Goal: Task Accomplishment & Management: Manage account settings

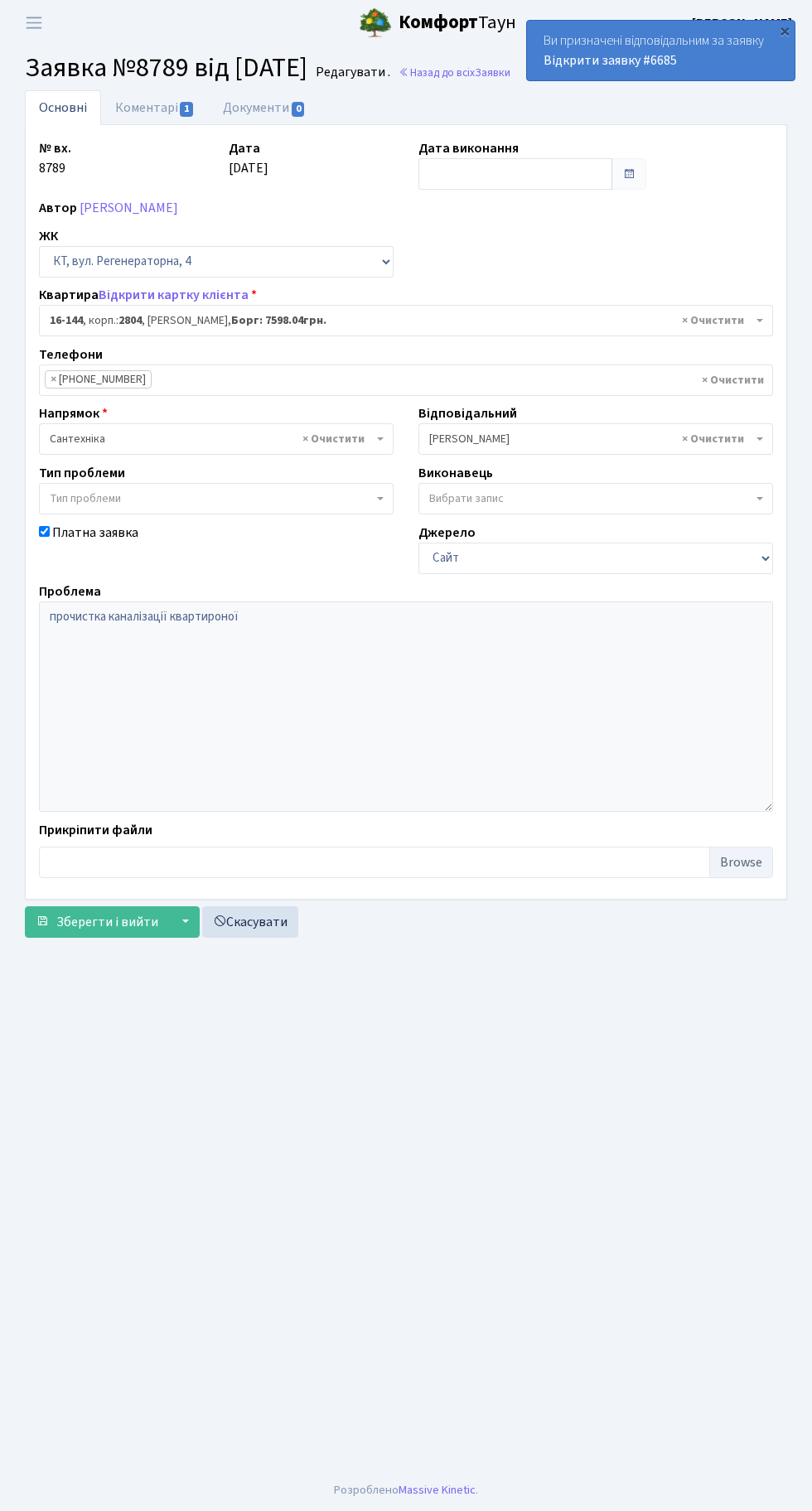
select select "8705"
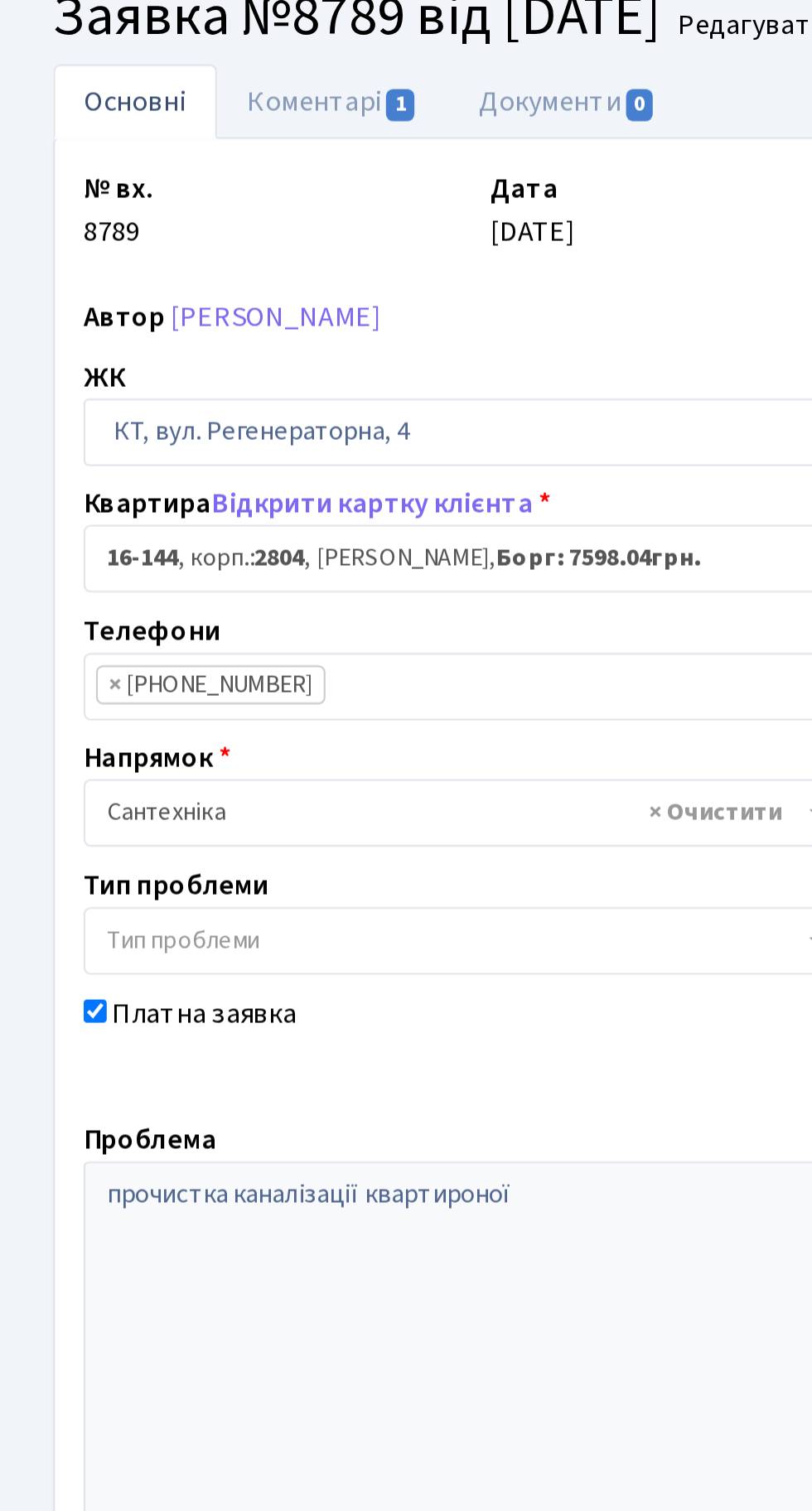
click at [56, 523] on label "Платна заявка" at bounding box center [95, 532] width 86 height 20
click at [50, 526] on input "Платна заявка" at bounding box center [44, 532] width 10 height 10
checkbox input "false"
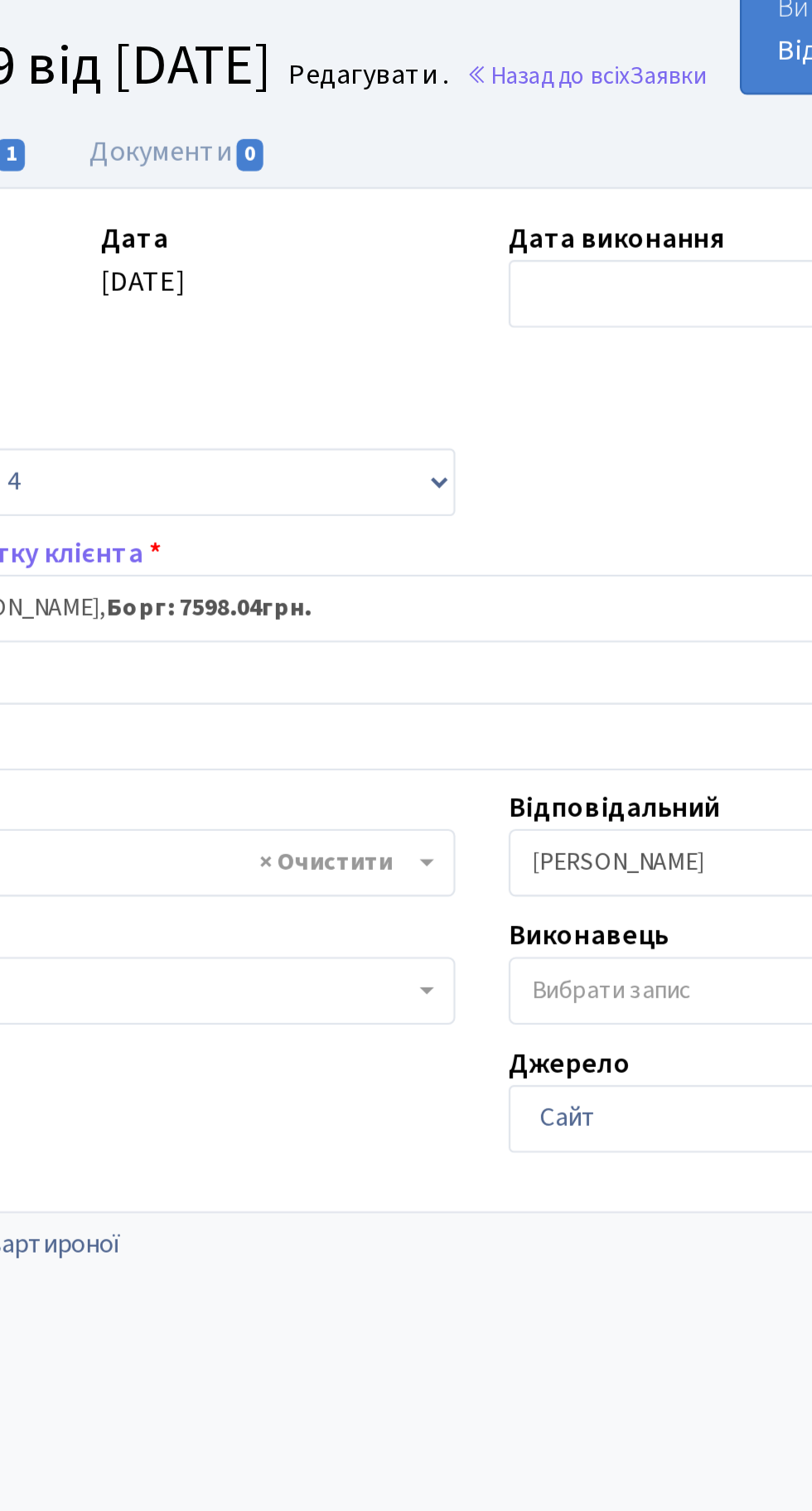
scroll to position [18, 0]
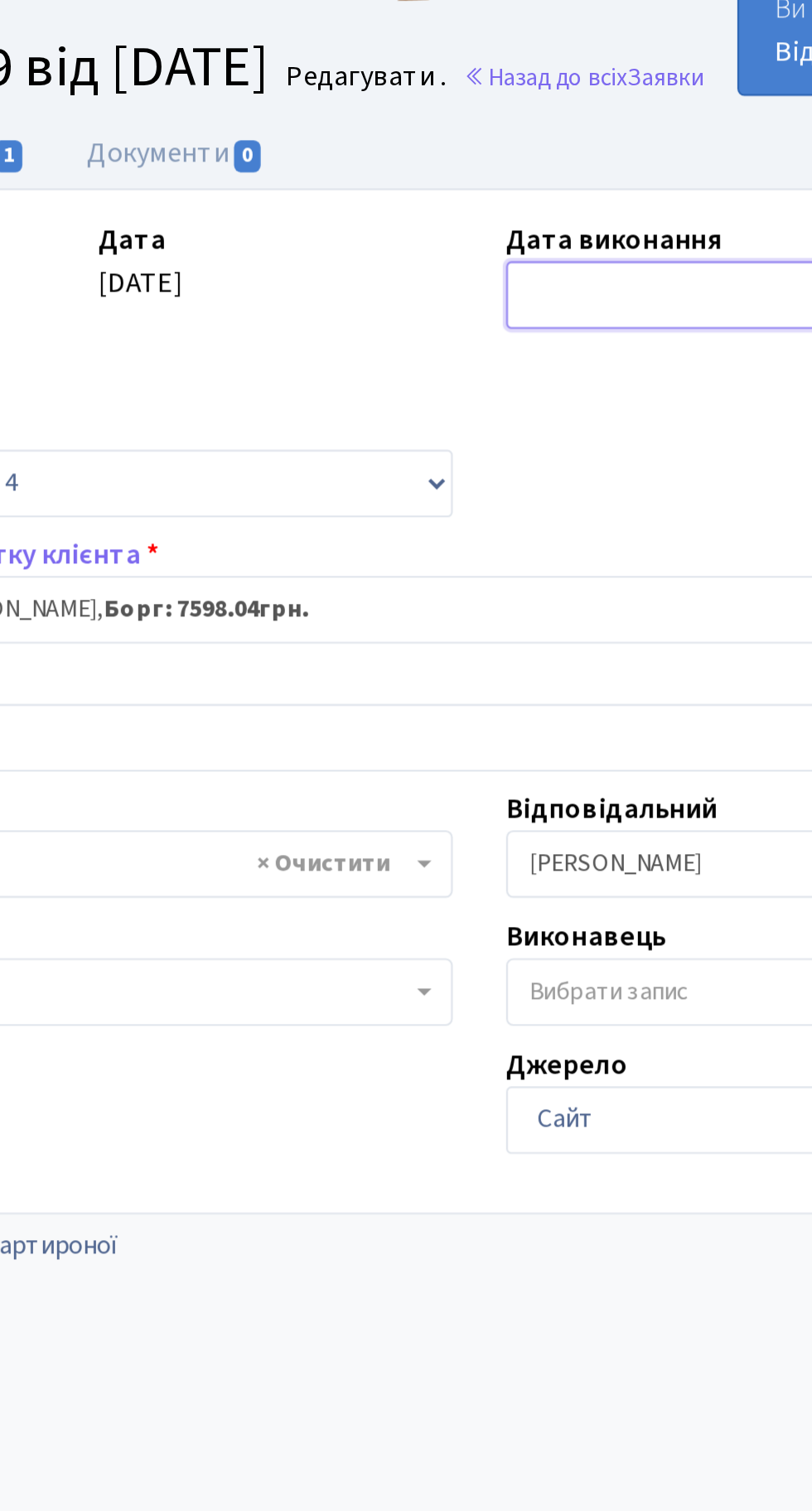
click at [468, 158] on input "text" at bounding box center [515, 173] width 194 height 31
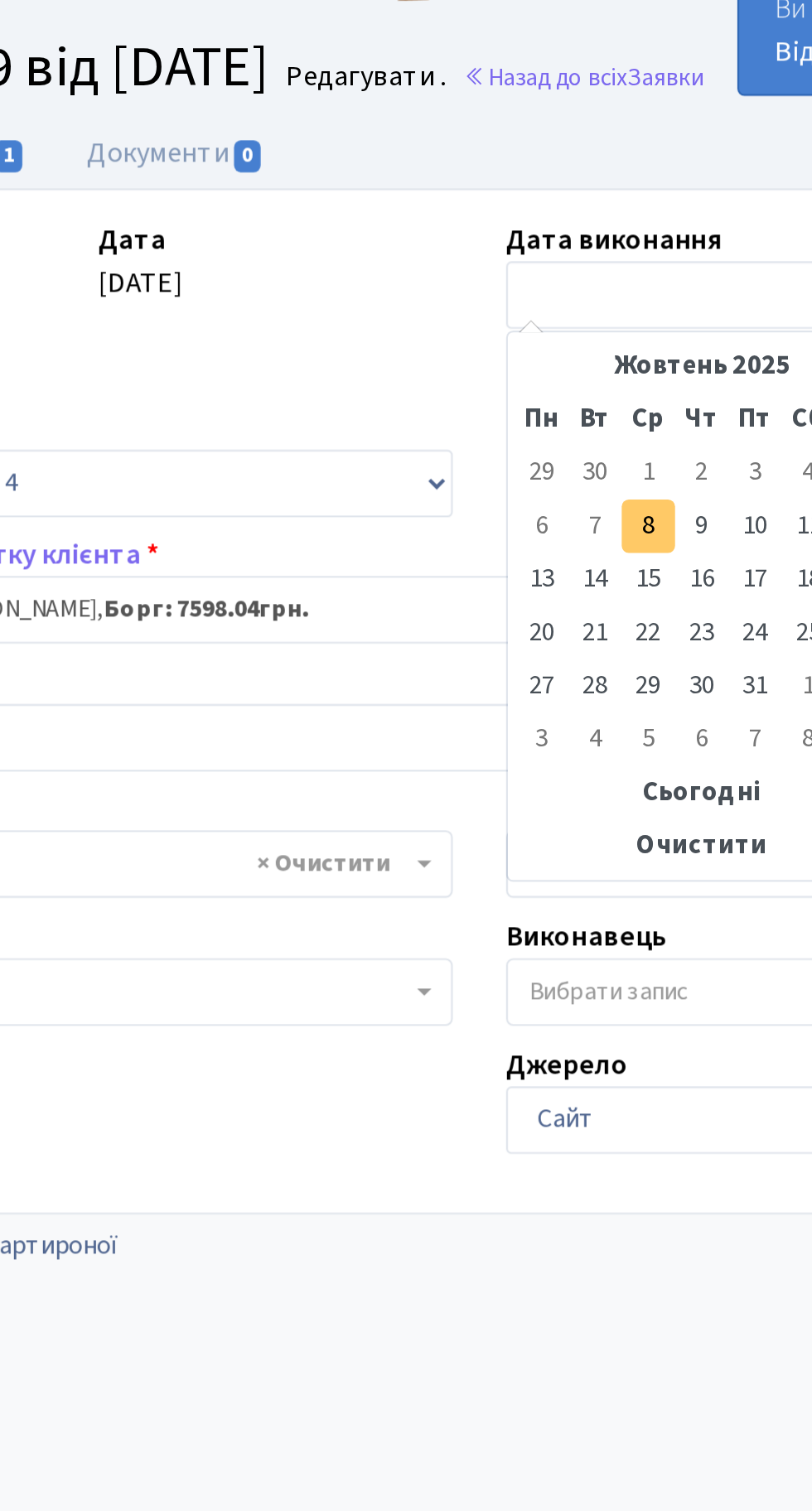
click at [483, 269] on td "8" at bounding box center [484, 281] width 25 height 25
type input "[DATE]"
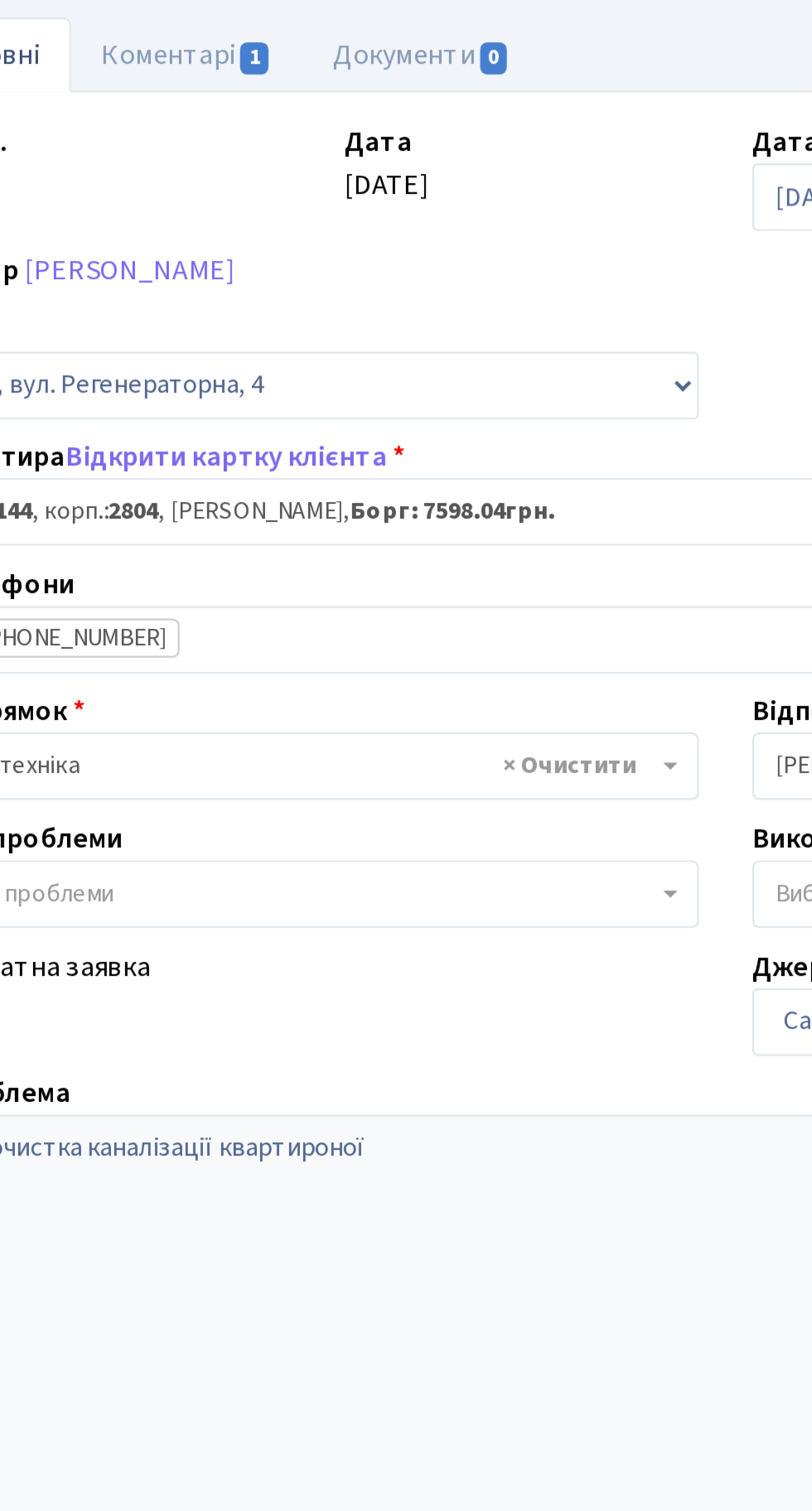
scroll to position [0, 0]
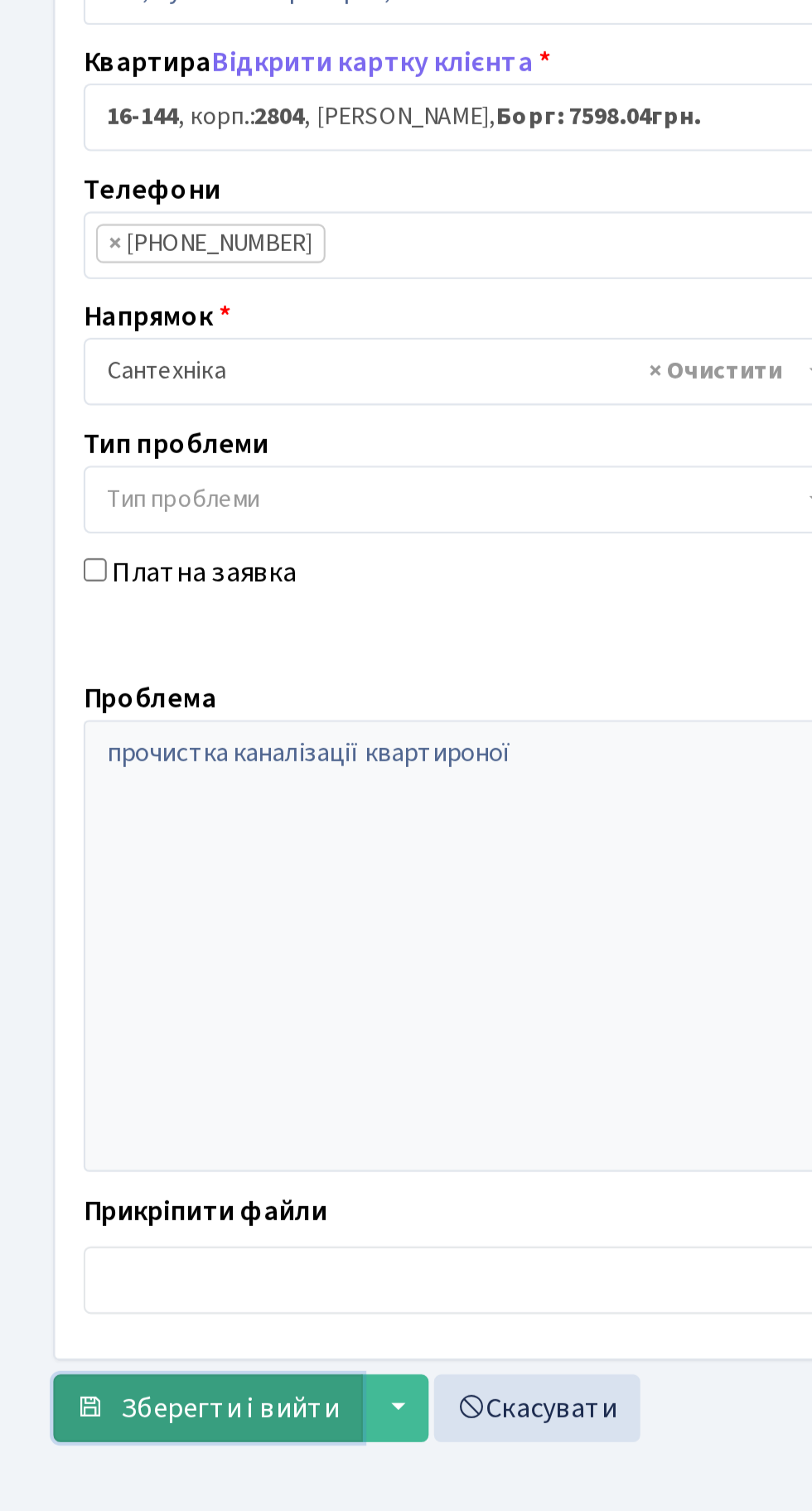
click at [83, 922] on span "Зберегти і вийти" at bounding box center [107, 922] width 102 height 18
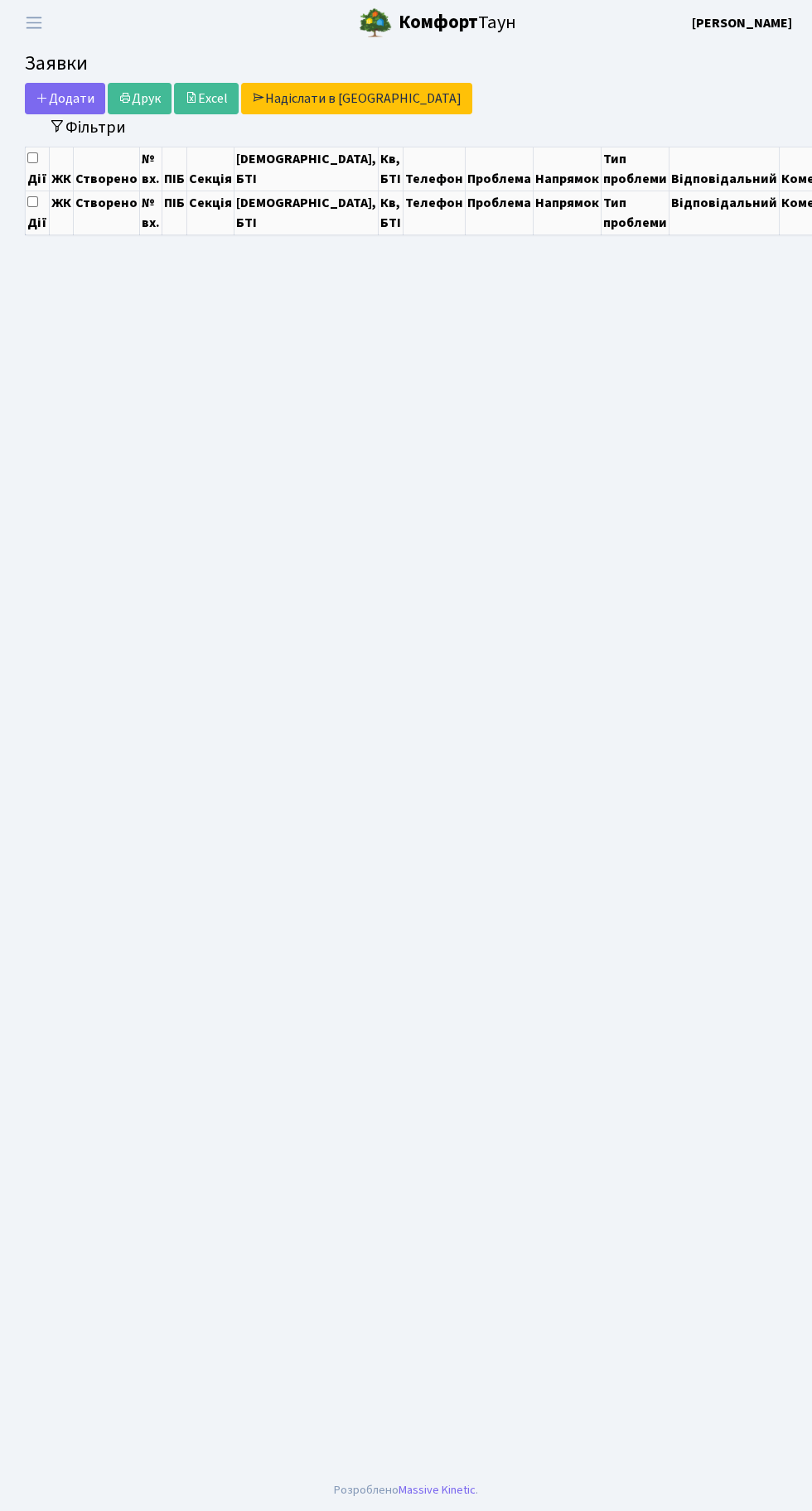
select select "25"
